Goal: Transaction & Acquisition: Purchase product/service

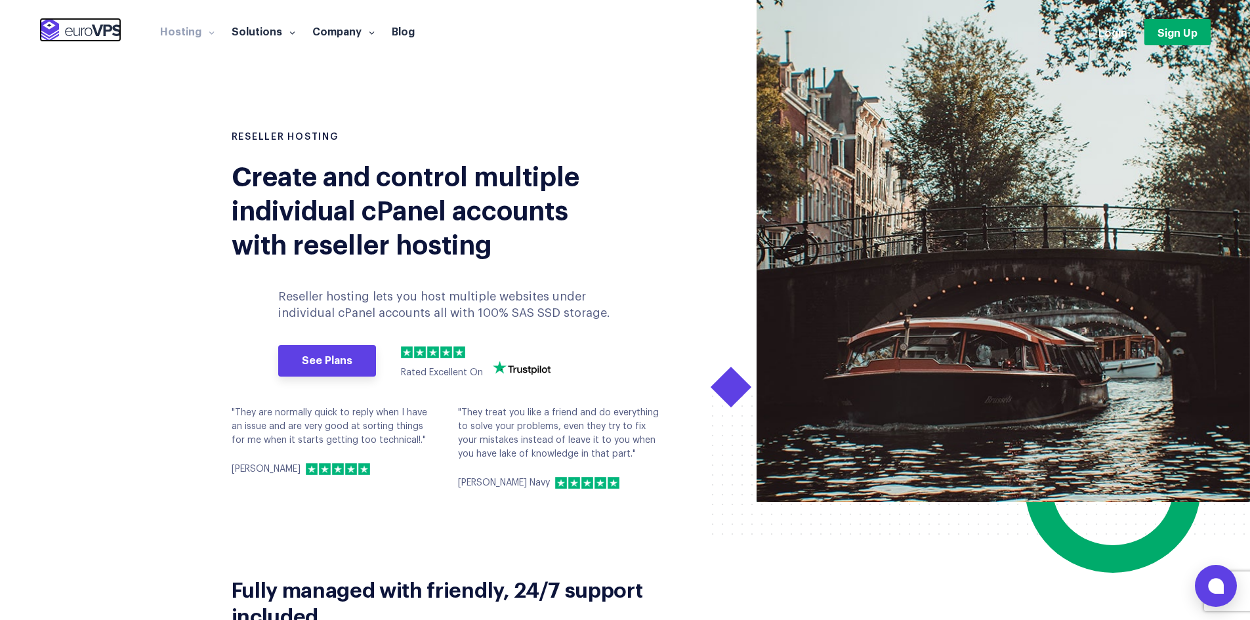
click at [62, 28] on img at bounding box center [80, 30] width 82 height 24
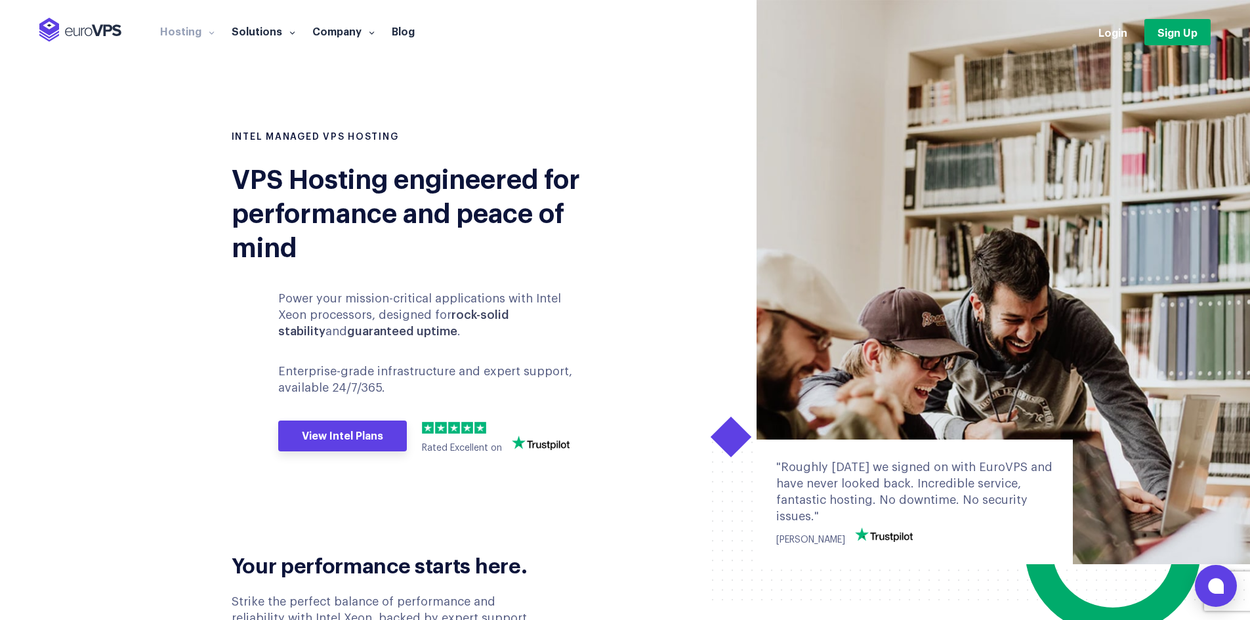
scroll to position [438, 0]
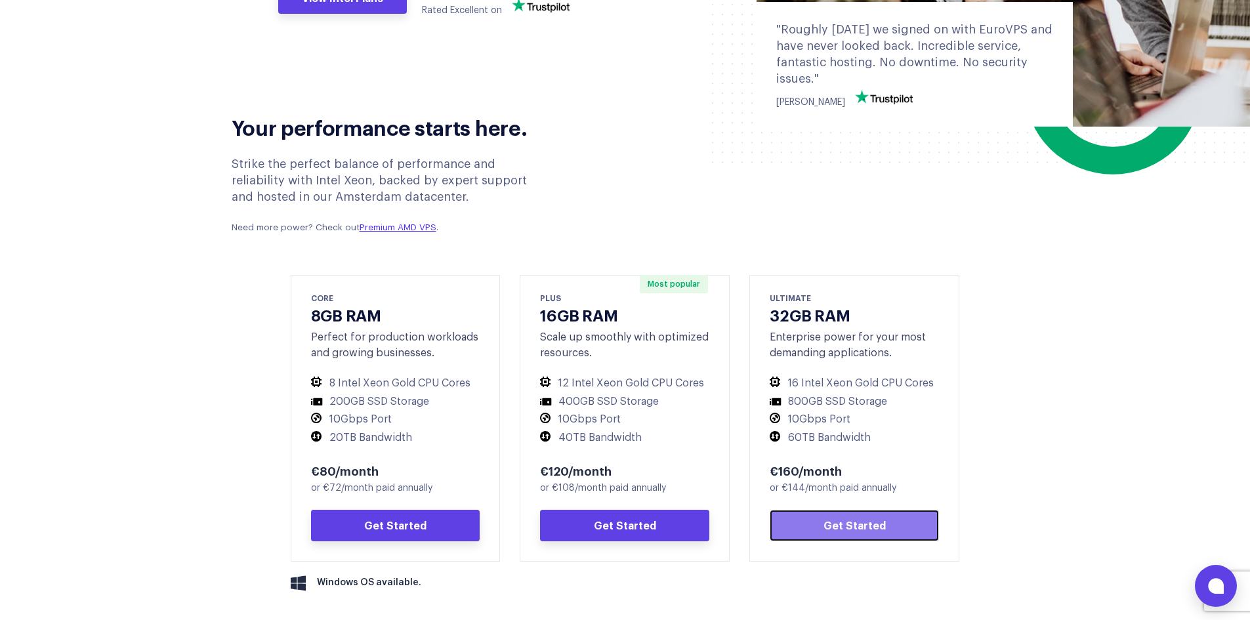
click at [851, 522] on link "Get Started" at bounding box center [853, 525] width 169 height 31
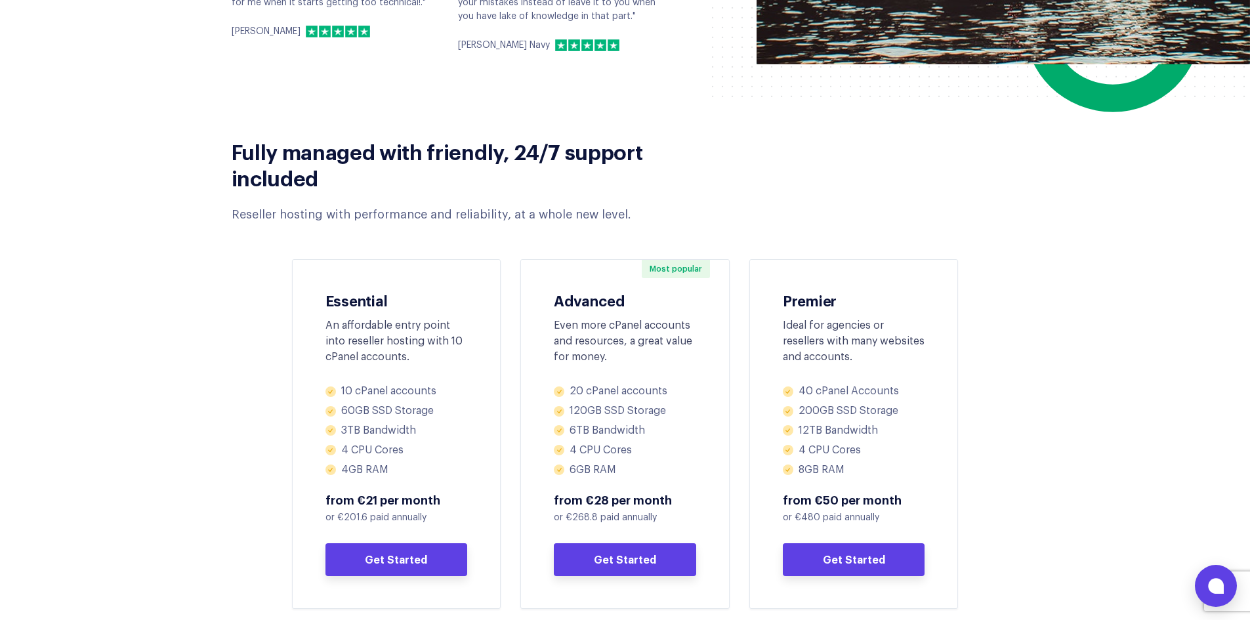
scroll to position [656, 0]
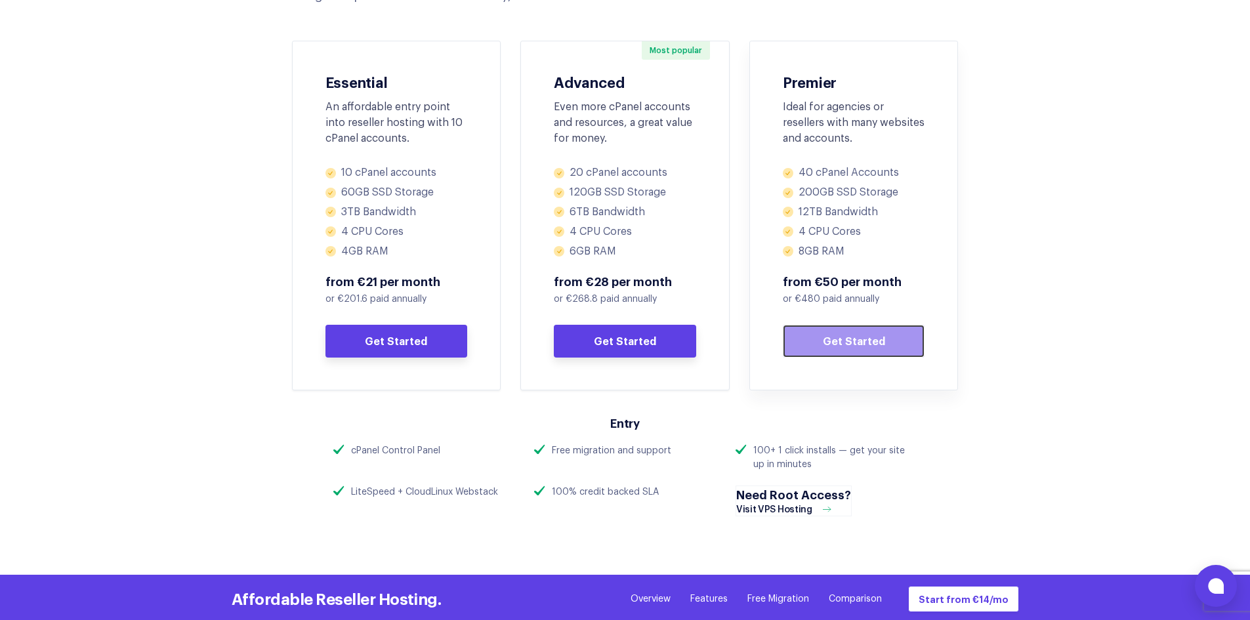
click at [846, 339] on link "Get Started" at bounding box center [854, 341] width 142 height 33
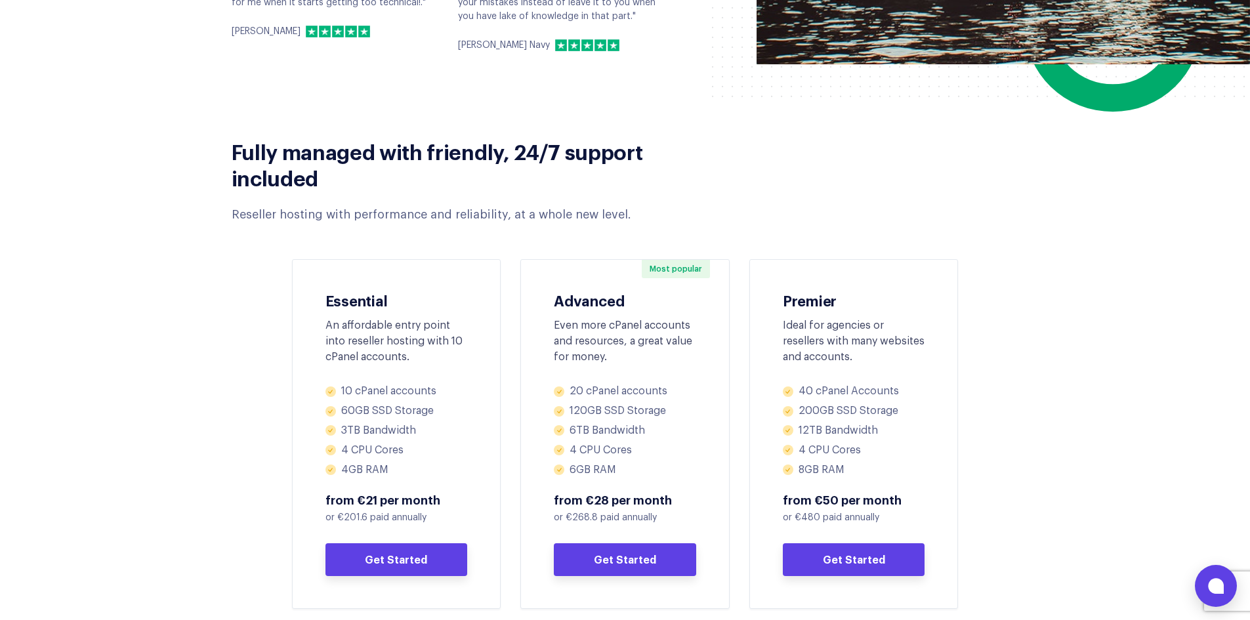
scroll to position [656, 0]
